Goal: Use online tool/utility: Utilize a website feature to perform a specific function

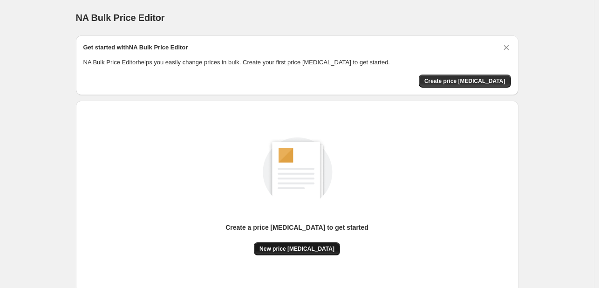
click at [316, 253] on button "New price [MEDICAL_DATA]" at bounding box center [297, 248] width 86 height 13
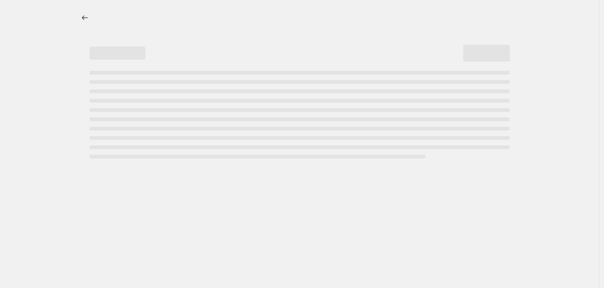
select select "percentage"
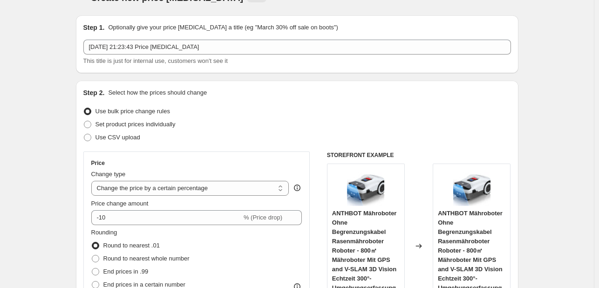
scroll to position [93, 0]
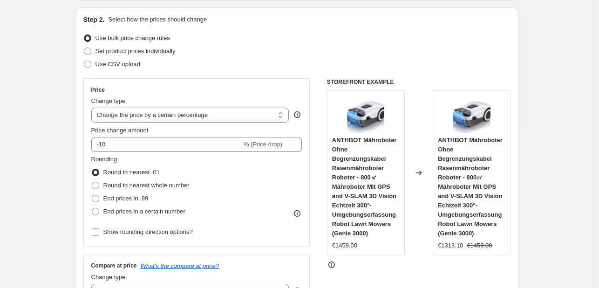
click at [165, 156] on fieldset "Rounding Round to nearest .01 Round to nearest whole number End prices in .99 E…" at bounding box center [140, 186] width 98 height 63
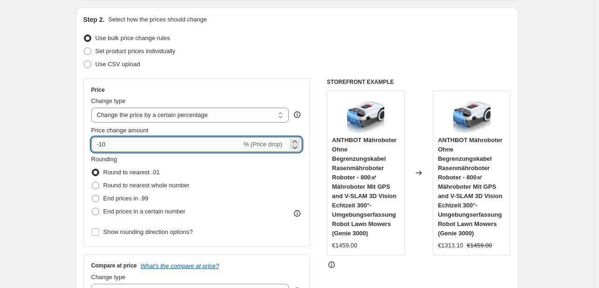
click at [161, 146] on input "-10" at bounding box center [166, 144] width 151 height 15
type input "-1"
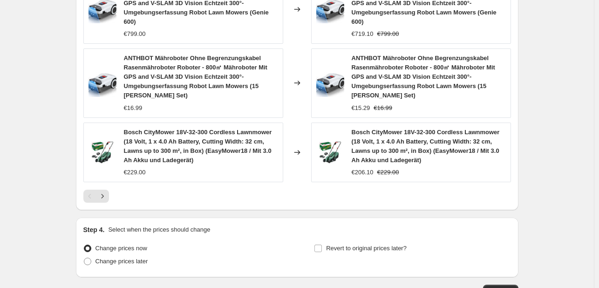
scroll to position [789, 0]
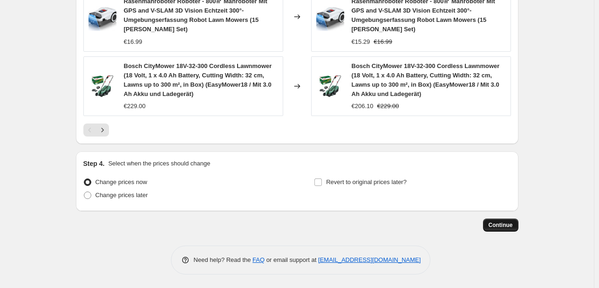
type input "-30"
click at [503, 221] on span "Continue" at bounding box center [501, 224] width 24 height 7
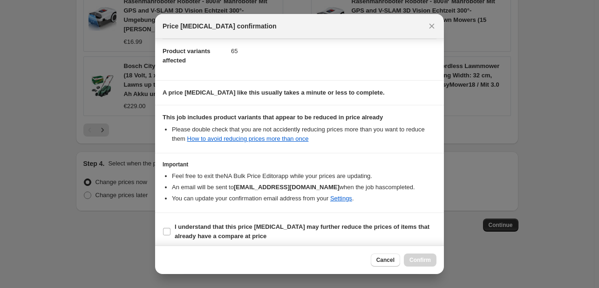
scroll to position [103, 0]
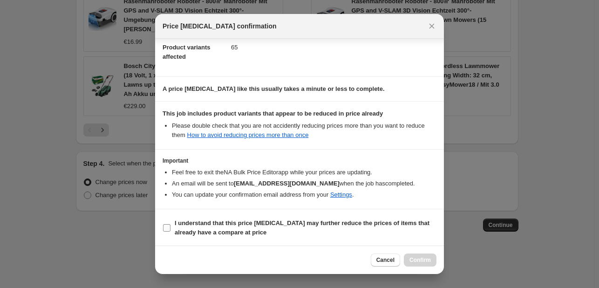
click at [172, 230] on label "I understand that this price [MEDICAL_DATA] may further reduce the prices of it…" at bounding box center [300, 228] width 274 height 22
click at [171, 230] on input "I understand that this price [MEDICAL_DATA] may further reduce the prices of it…" at bounding box center [166, 227] width 7 height 7
checkbox input "true"
click at [426, 260] on span "Confirm" at bounding box center [420, 259] width 21 height 7
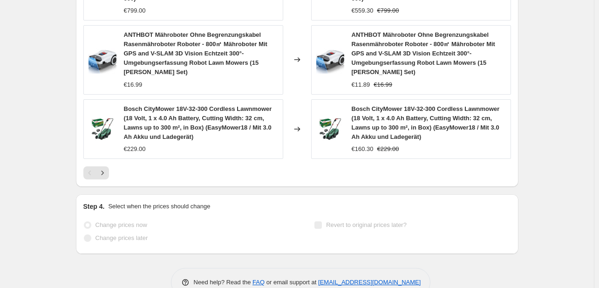
scroll to position [813, 0]
